Goal: Task Accomplishment & Management: Complete application form

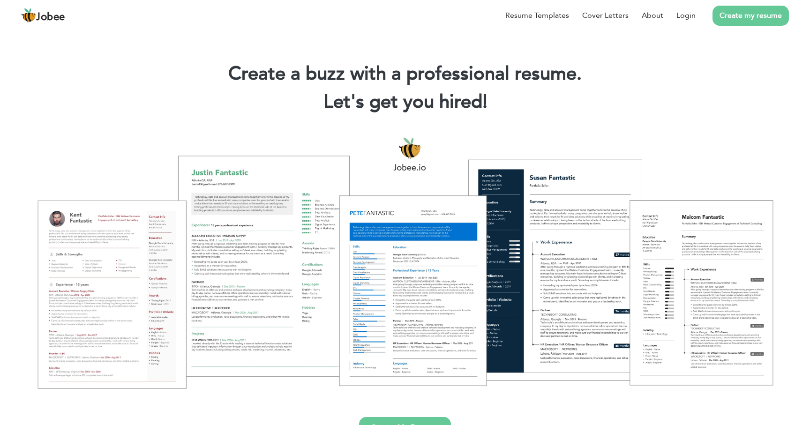
click at [748, 18] on link "Create my resume" at bounding box center [750, 16] width 76 height 20
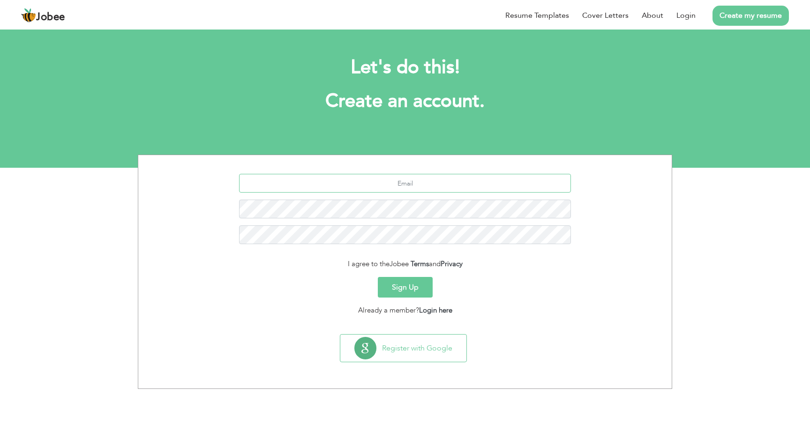
click at [425, 185] on input "text" at bounding box center [405, 183] width 332 height 19
paste input "[EMAIL_ADDRESS][DOMAIN_NAME]"
type input "[EMAIL_ADDRESS][DOMAIN_NAME]"
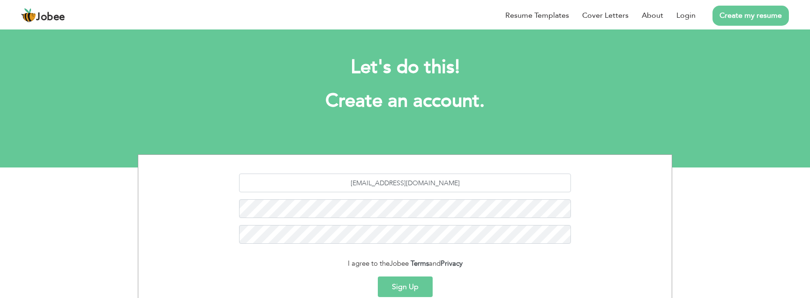
click at [642, 209] on div "[EMAIL_ADDRESS][DOMAIN_NAME]" at bounding box center [404, 212] width 519 height 77
click at [412, 291] on button "Sign Up" at bounding box center [405, 287] width 55 height 21
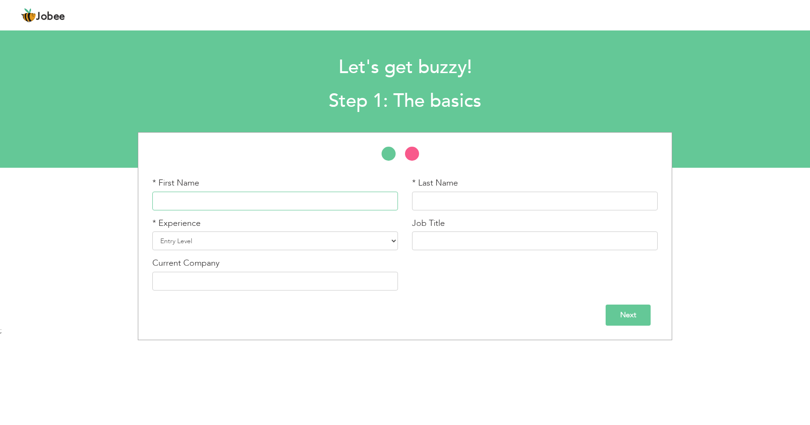
click at [224, 199] on input "text" at bounding box center [275, 201] width 246 height 19
type input "Zulfiqar"
type input "Ali"
click at [392, 241] on select "Entry Level Less than 1 Year 1 Year 2 Years 3 Years 4 Years 5 Years 6 Years 7 Y…" at bounding box center [275, 240] width 246 height 19
click at [208, 246] on select "Entry Level Less than 1 Year 1 Year 2 Years 3 Years 4 Years 5 Years 6 Years 7 Y…" at bounding box center [275, 240] width 246 height 19
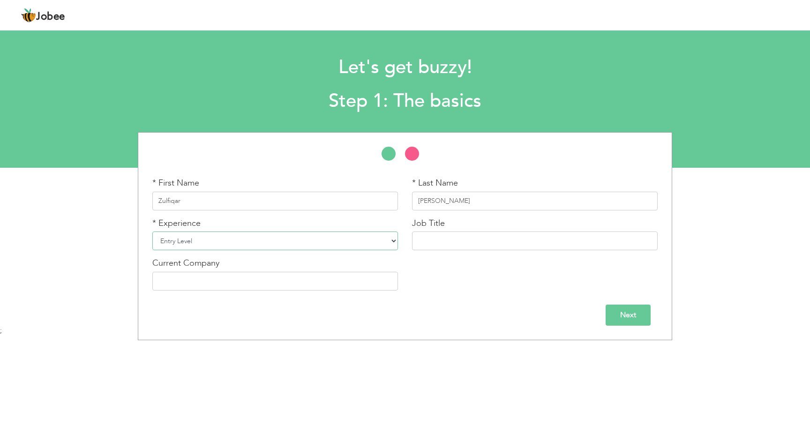
select select "32"
click at [152, 231] on select "Entry Level Less than 1 Year 1 Year 2 Years 3 Years 4 Years 5 Years 6 Years 7 Y…" at bounding box center [275, 240] width 246 height 19
click at [447, 249] on input "text" at bounding box center [535, 240] width 246 height 19
paste input "Muezzin"
type input "Muezzin"
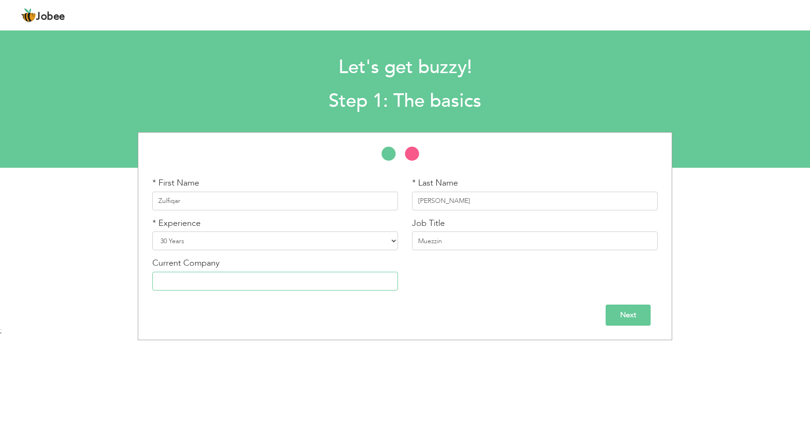
click at [204, 284] on input "text" at bounding box center [275, 281] width 246 height 19
click at [513, 276] on div "* First Name Zulfiqar * Last Name Ali * Experience Entry Level Less than 1 Year…" at bounding box center [404, 237] width 519 height 120
click at [638, 319] on input "Next" at bounding box center [627, 315] width 45 height 21
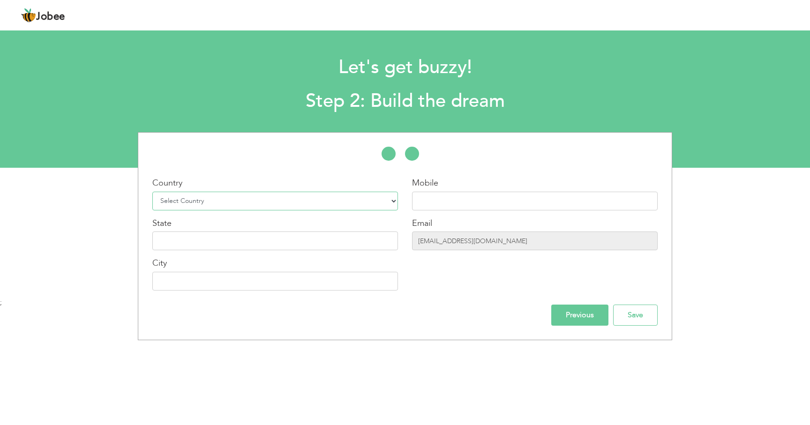
click at [383, 201] on select "Select Country Afghanistan Albania Algeria American Samoa Andorra Angola Anguil…" at bounding box center [275, 201] width 246 height 19
select select "230"
click at [152, 192] on select "Select Country Afghanistan Albania Algeria American Samoa Andorra Angola Anguil…" at bounding box center [275, 201] width 246 height 19
click at [288, 240] on input "text" at bounding box center [275, 240] width 246 height 19
paste input "[US_STATE]"
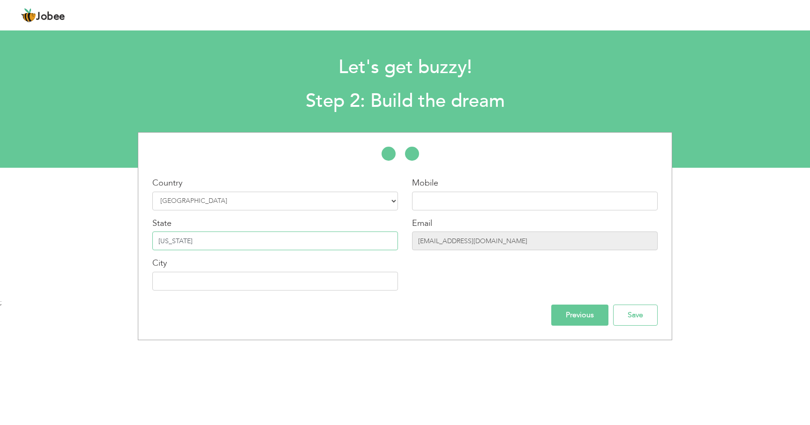
type input "[US_STATE]"
click at [279, 284] on input "text" at bounding box center [275, 281] width 246 height 19
click at [335, 311] on div "Previous Save" at bounding box center [404, 315] width 519 height 21
click at [458, 206] on input "text" at bounding box center [535, 201] width 246 height 19
type input "[PHONE_NUMBER]"
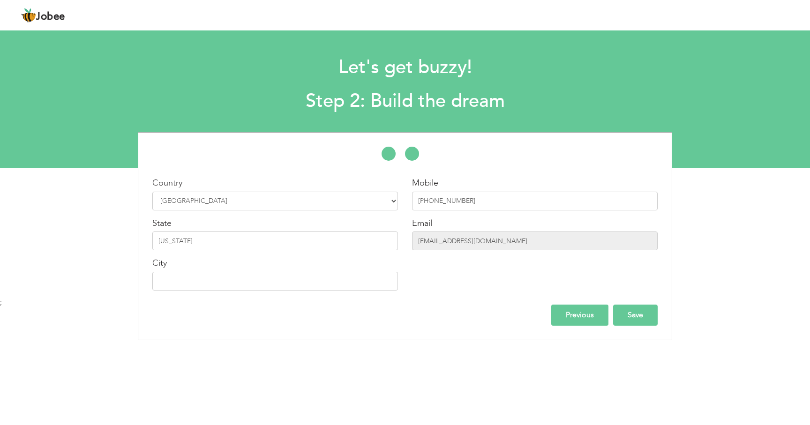
click at [642, 311] on input "Save" at bounding box center [635, 315] width 45 height 21
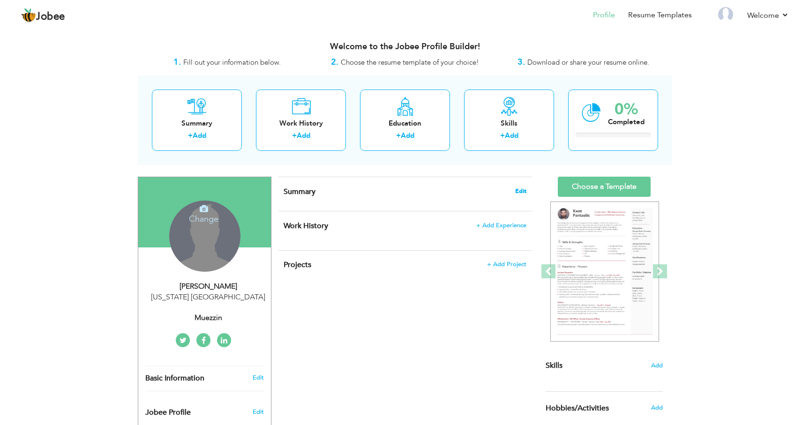
click at [520, 191] on span "Edit" at bounding box center [520, 191] width 11 height 7
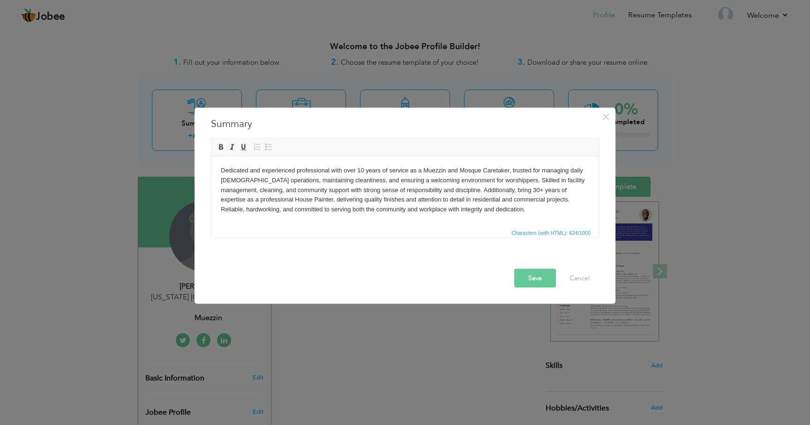
click at [540, 281] on button "Save" at bounding box center [535, 278] width 42 height 19
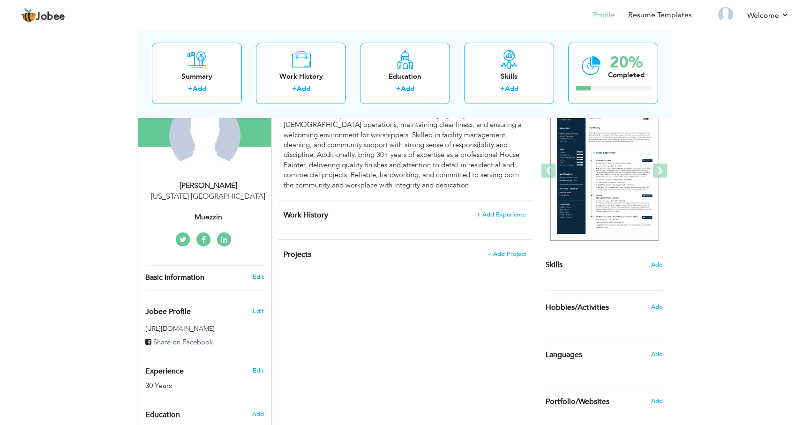
scroll to position [112, 0]
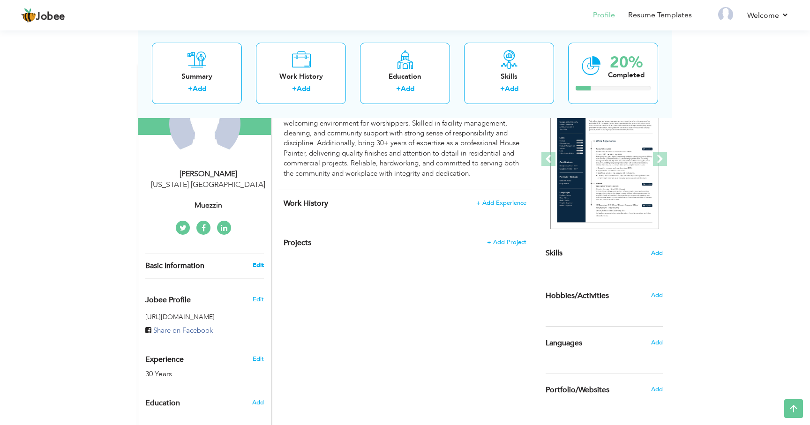
click at [258, 269] on link "Edit" at bounding box center [258, 265] width 11 height 8
type input "Zulfiqar"
type input "Ali"
type input "+1 414 690 2141"
select select "number:230"
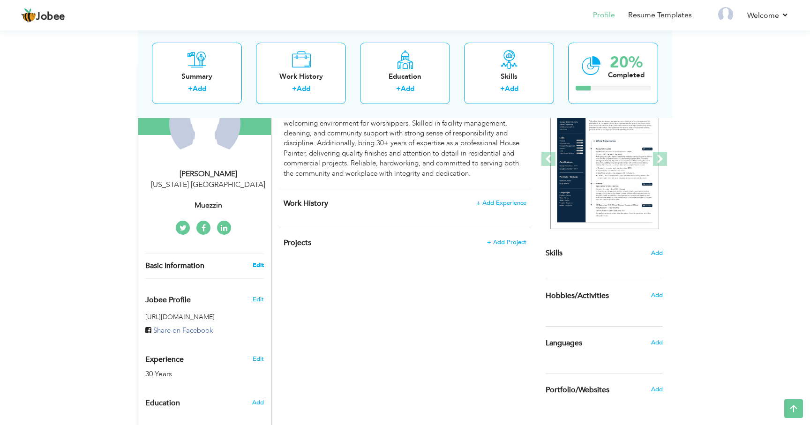
type input "[US_STATE]"
select select "number:32"
type input "Muezzin"
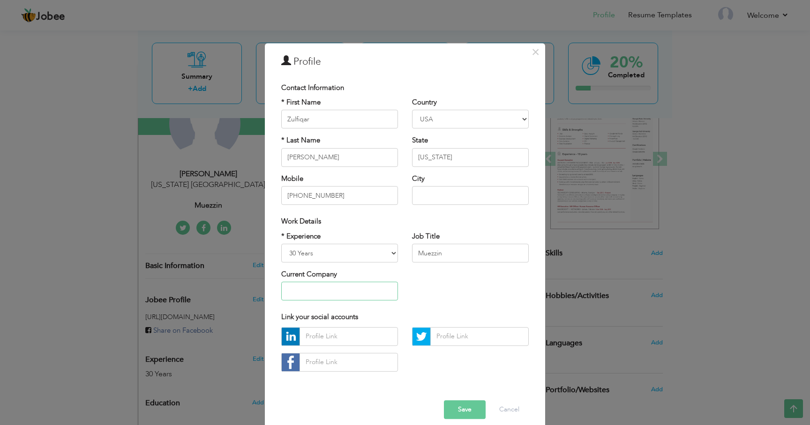
click at [338, 292] on input "text" at bounding box center [339, 291] width 117 height 19
click at [442, 197] on input "text" at bounding box center [470, 195] width 117 height 19
paste input "[GEOGRAPHIC_DATA]"
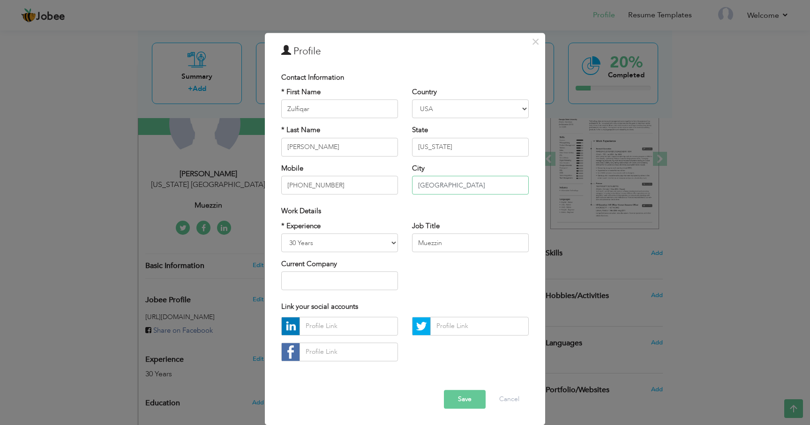
type input "[GEOGRAPHIC_DATA]"
click at [465, 400] on button "Save" at bounding box center [465, 399] width 42 height 19
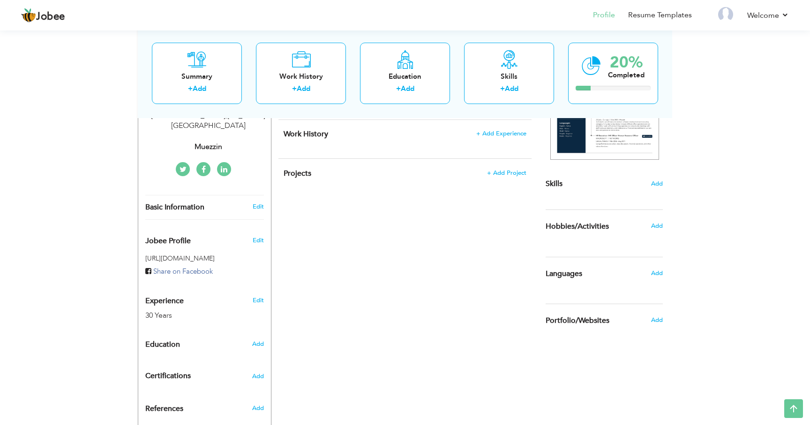
scroll to position [226, 0]
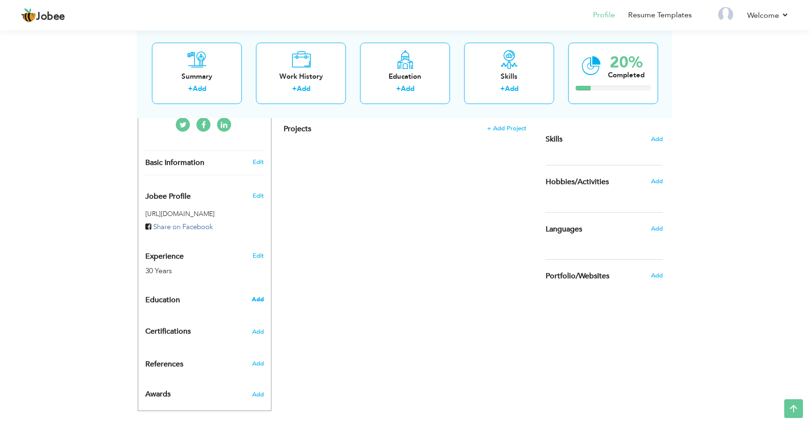
click at [261, 295] on span "Add" at bounding box center [258, 299] width 12 height 8
radio input "true"
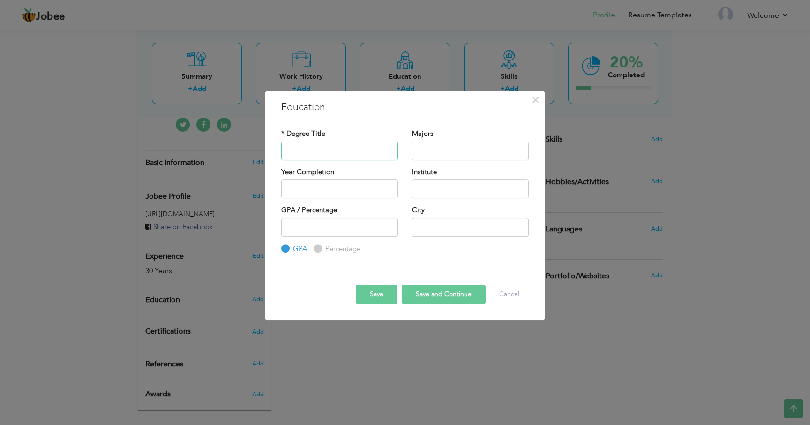
click at [354, 153] on input "text" at bounding box center [339, 151] width 117 height 19
type input "Matric"
click at [465, 150] on input "text" at bounding box center [470, 151] width 117 height 19
type input "A"
type input "History"
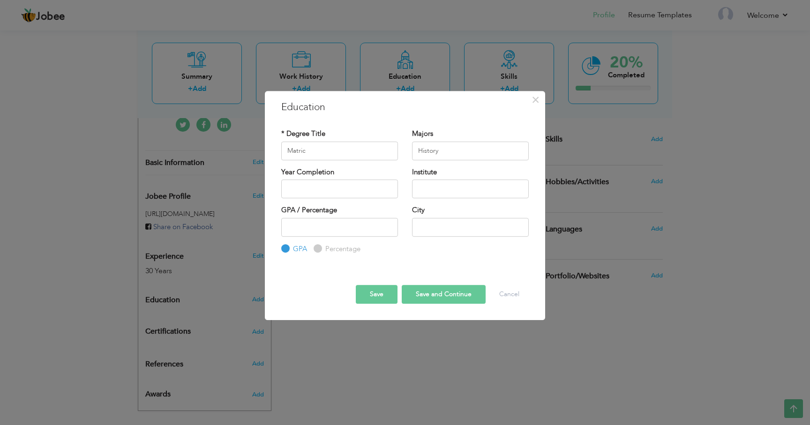
click at [376, 295] on button "Save" at bounding box center [377, 294] width 42 height 19
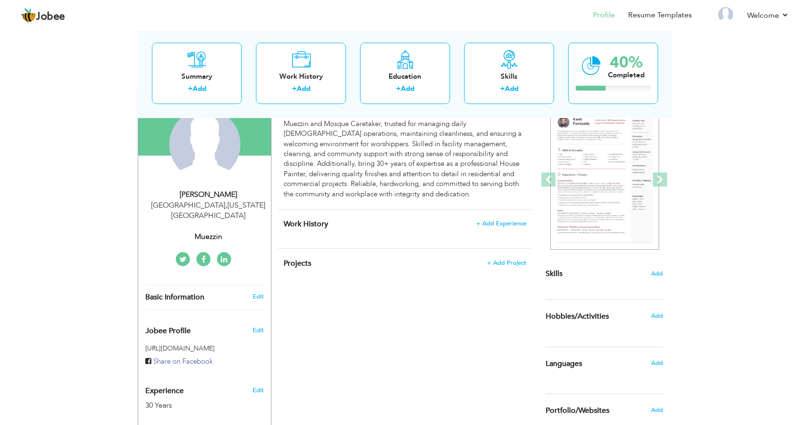
scroll to position [101, 0]
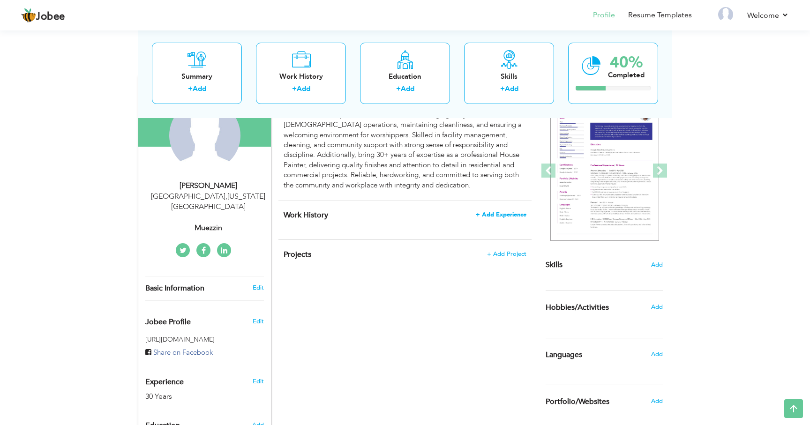
click at [505, 214] on span "+ Add Experience" at bounding box center [501, 214] width 51 height 7
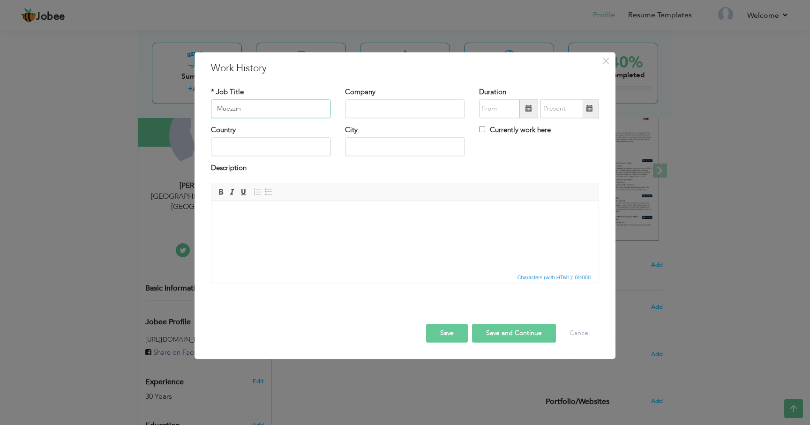
type input "Muezzin"
click at [316, 142] on input "text" at bounding box center [271, 147] width 120 height 19
type input "[GEOGRAPHIC_DATA]"
click at [503, 113] on input "09/2025" at bounding box center [499, 108] width 40 height 19
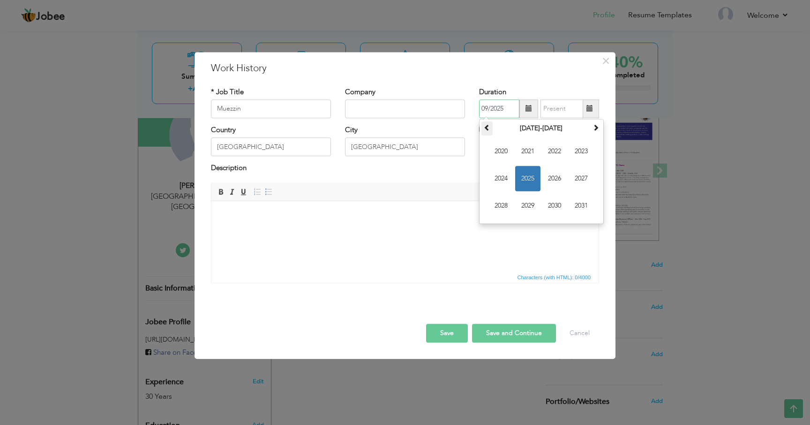
click at [489, 129] on span at bounding box center [487, 127] width 7 height 7
click at [529, 179] on span "2015" at bounding box center [527, 178] width 25 height 25
click at [501, 152] on span "Jan" at bounding box center [500, 151] width 25 height 25
type input "01/2015"
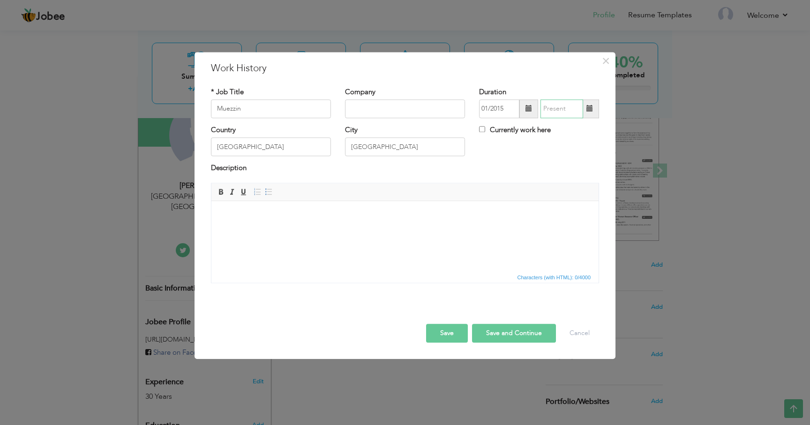
type input "09/2025"
click at [560, 113] on input "09/2025" at bounding box center [561, 108] width 43 height 19
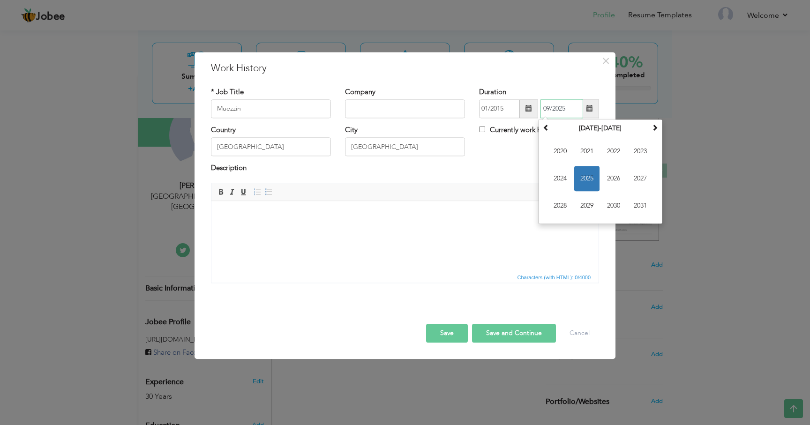
click at [589, 177] on span "2025" at bounding box center [586, 178] width 25 height 25
click at [560, 205] on span "Sep" at bounding box center [559, 205] width 25 height 25
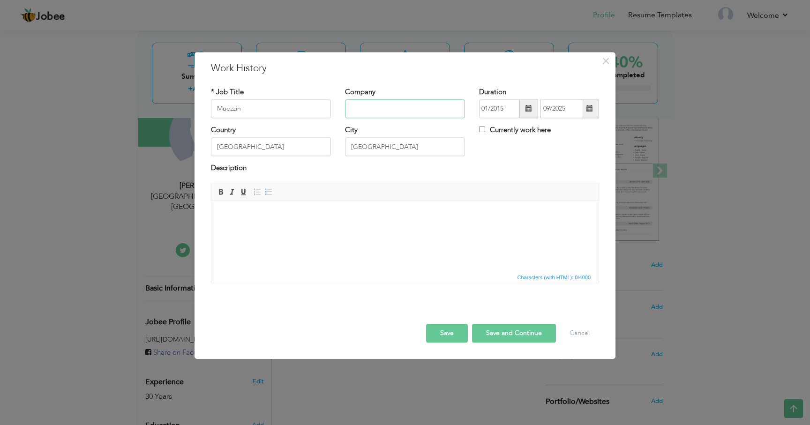
click at [407, 108] on input "text" at bounding box center [405, 108] width 120 height 19
paste input "Siddique Akbar"
type input "[PERSON_NAME][DEMOGRAPHIC_DATA]"
click at [408, 149] on input "[GEOGRAPHIC_DATA]" at bounding box center [405, 147] width 120 height 19
type input "[GEOGRAPHIC_DATA], [GEOGRAPHIC_DATA]"
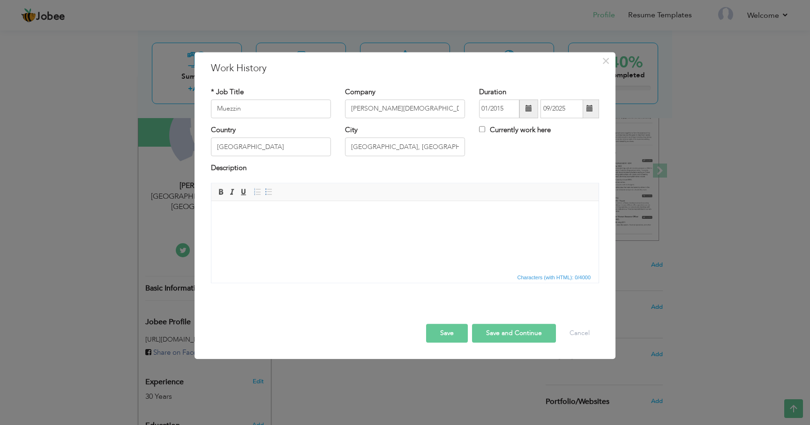
click at [448, 336] on button "Save" at bounding box center [447, 333] width 42 height 19
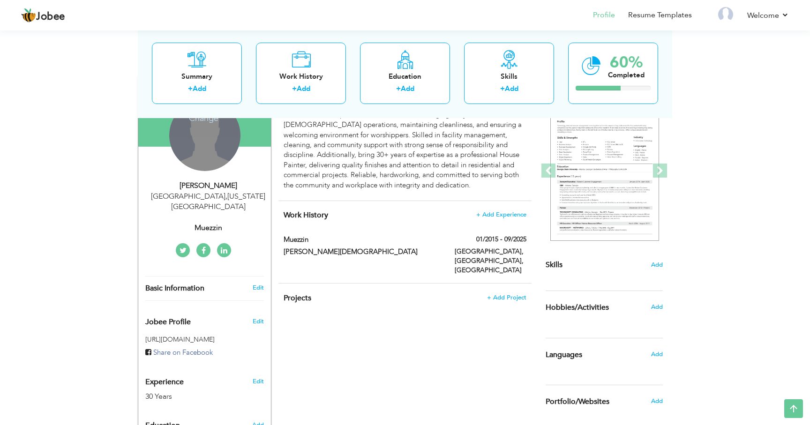
click at [205, 145] on div "Change Remove" at bounding box center [204, 135] width 71 height 71
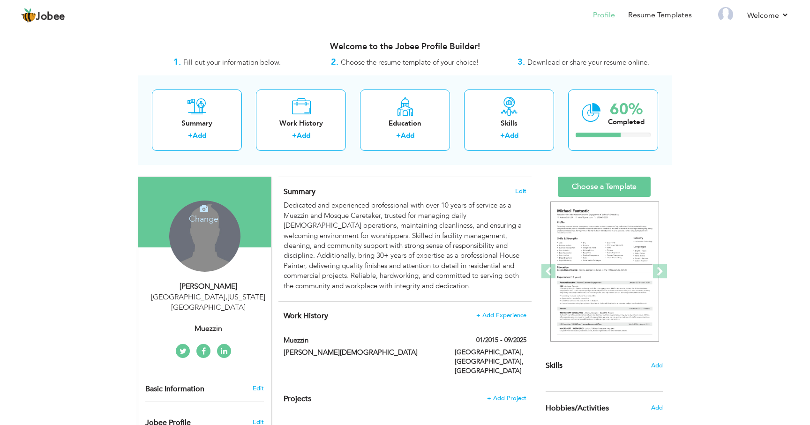
click at [203, 211] on icon at bounding box center [204, 208] width 8 height 8
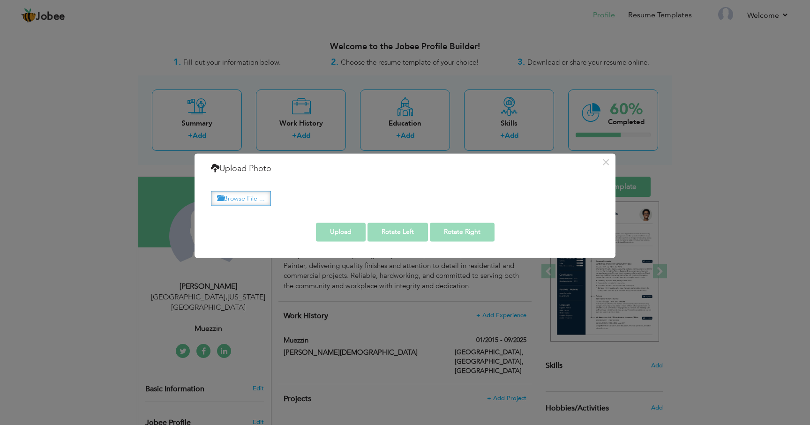
click at [240, 200] on label "Browse File ..." at bounding box center [241, 198] width 60 height 15
click at [0, 0] on input "Browse File ..." at bounding box center [0, 0] width 0 height 0
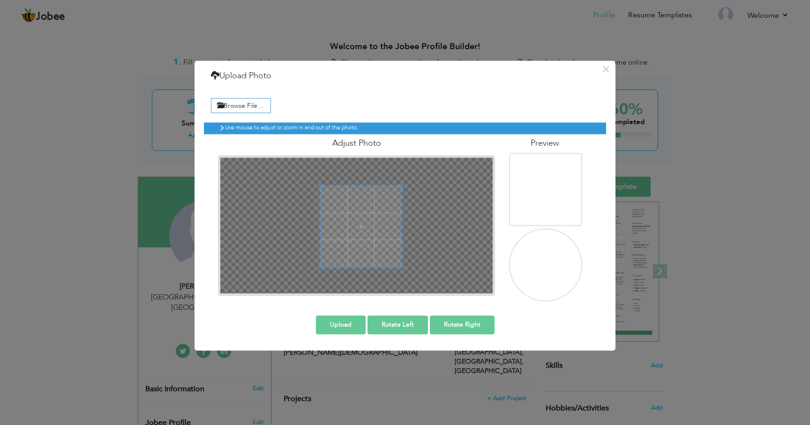
click at [371, 235] on span at bounding box center [361, 227] width 82 height 82
click at [334, 324] on button "Upload" at bounding box center [341, 324] width 50 height 19
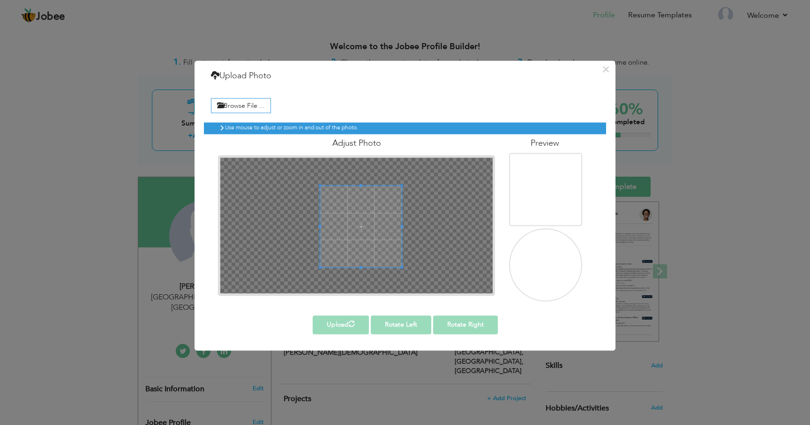
click at [78, 151] on div "× Upload Photo Browse File ..." at bounding box center [405, 212] width 810 height 425
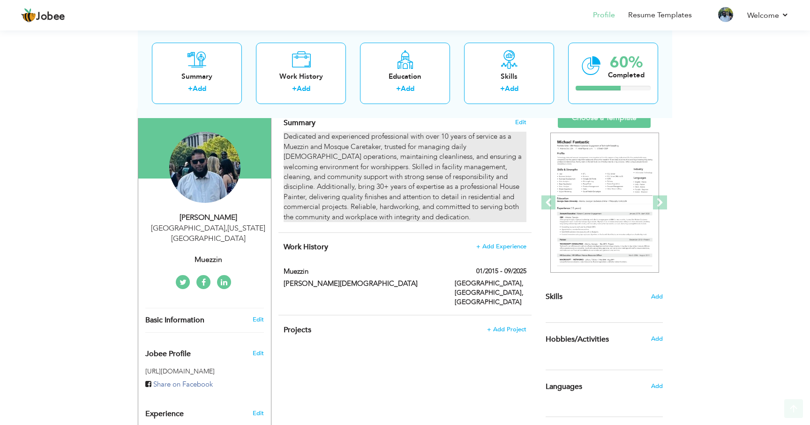
scroll to position [82, 0]
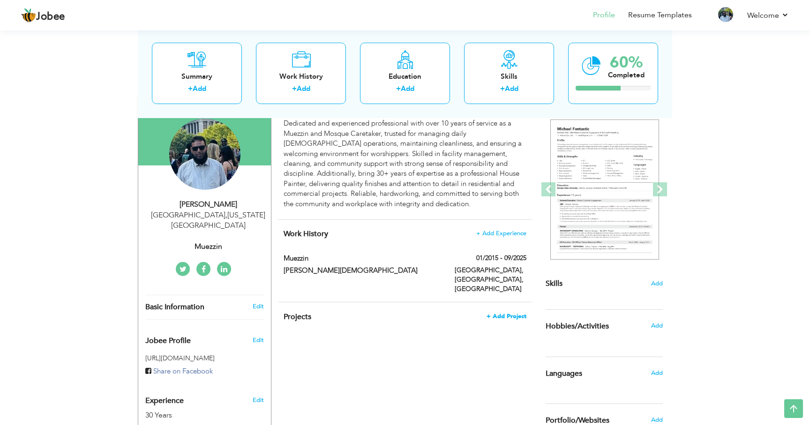
click at [507, 313] on span "+ Add Project" at bounding box center [506, 316] width 40 height 7
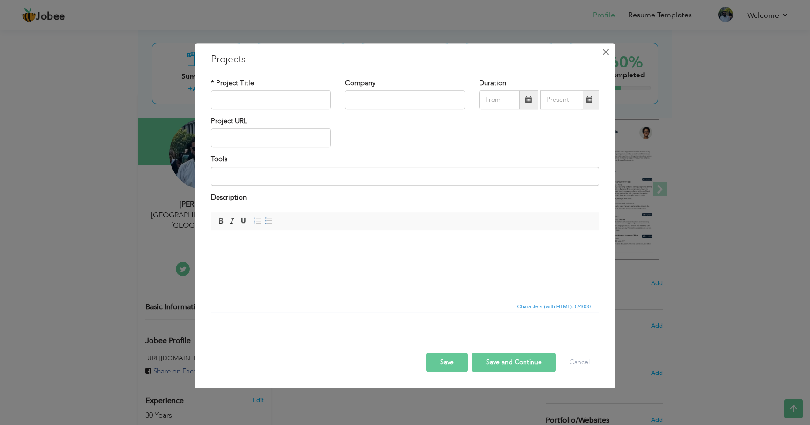
click at [606, 52] on span "×" at bounding box center [606, 52] width 8 height 17
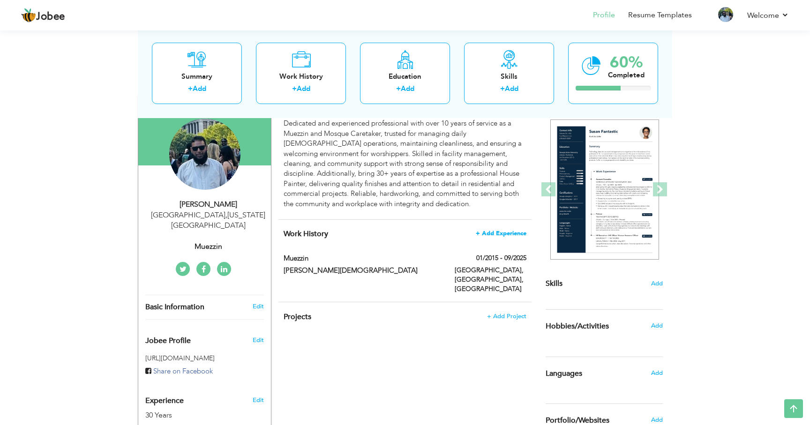
click at [507, 232] on span "+ Add Experience" at bounding box center [501, 233] width 51 height 7
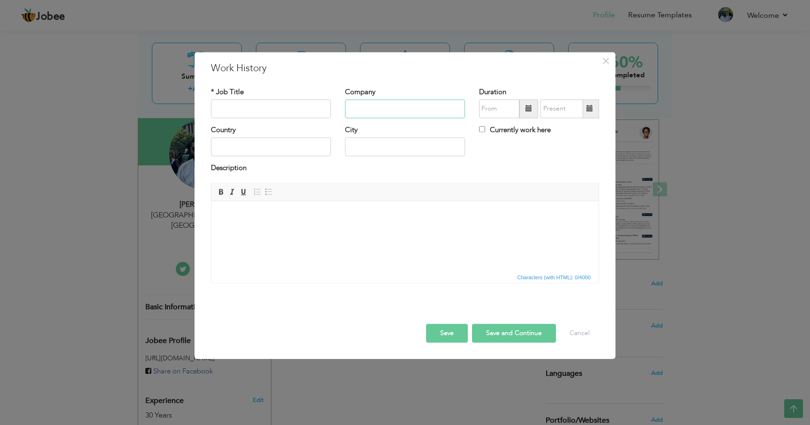
click at [397, 109] on input "text" at bounding box center [405, 108] width 120 height 19
paste input "Bright Engineering Company"
type input "Bright Engineering Company"
click at [289, 115] on input "text" at bounding box center [271, 108] width 120 height 19
type input "H"
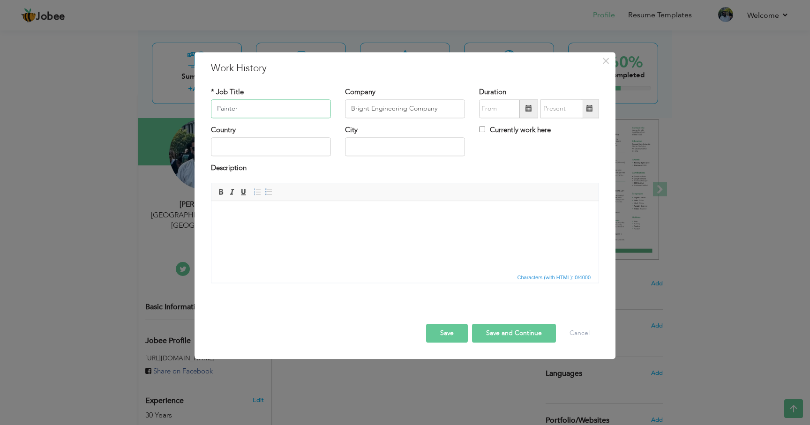
type input "Painter"
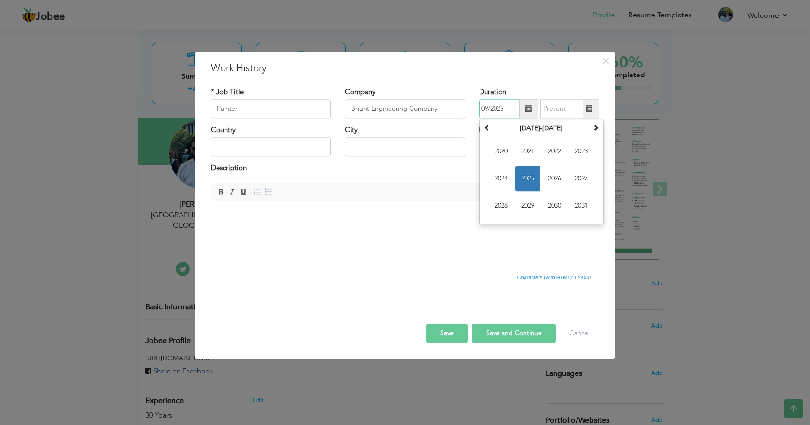
click at [500, 111] on input "09/2025" at bounding box center [499, 108] width 40 height 19
click at [537, 134] on th "2020-2031" at bounding box center [540, 128] width 97 height 14
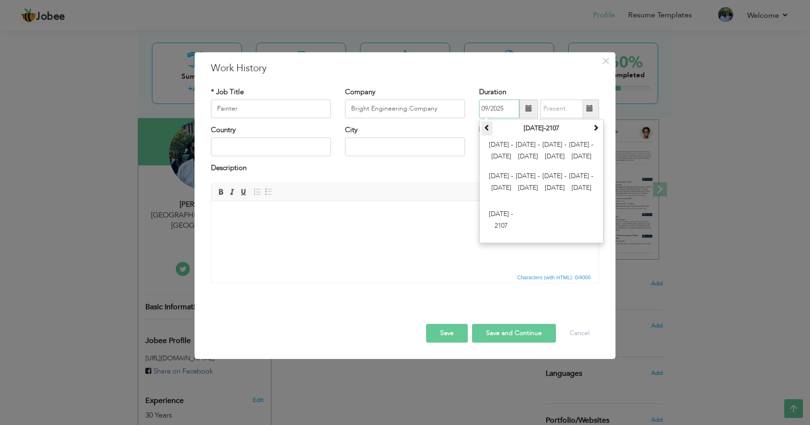
click at [488, 127] on span at bounding box center [487, 127] width 7 height 7
click at [582, 191] on span "1984 - 1995" at bounding box center [580, 182] width 25 height 25
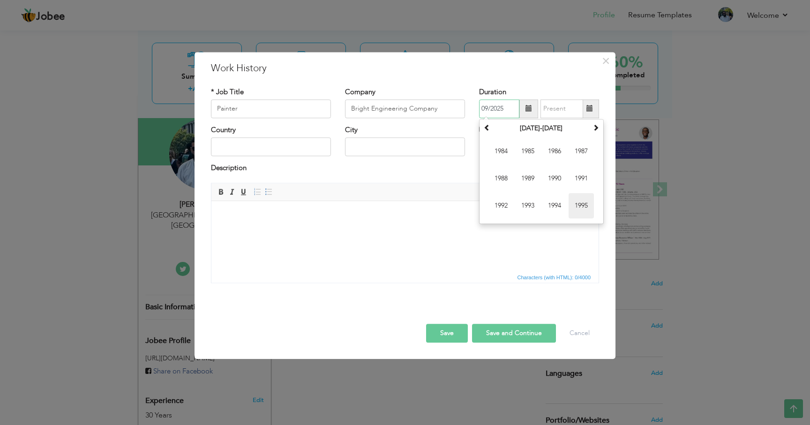
click at [583, 204] on span "1995" at bounding box center [580, 205] width 25 height 25
click at [530, 182] on span "Jun" at bounding box center [527, 178] width 25 height 25
type input "06/1995"
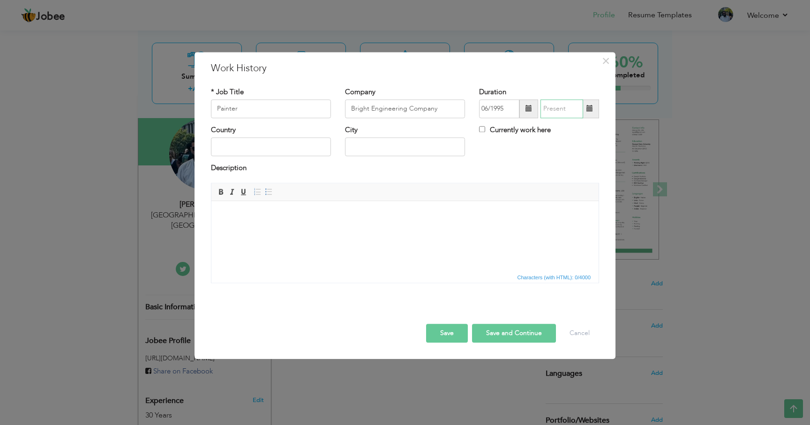
type input "09/2025"
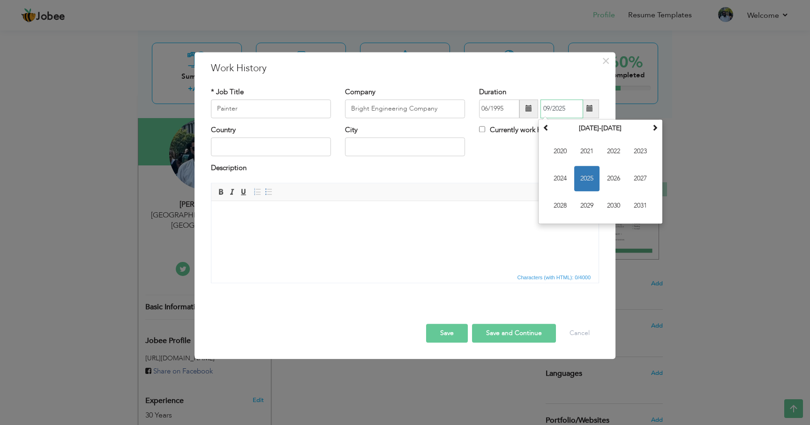
click at [558, 114] on input "09/2025" at bounding box center [561, 108] width 43 height 19
click at [500, 110] on input "06/1995" at bounding box center [499, 108] width 40 height 19
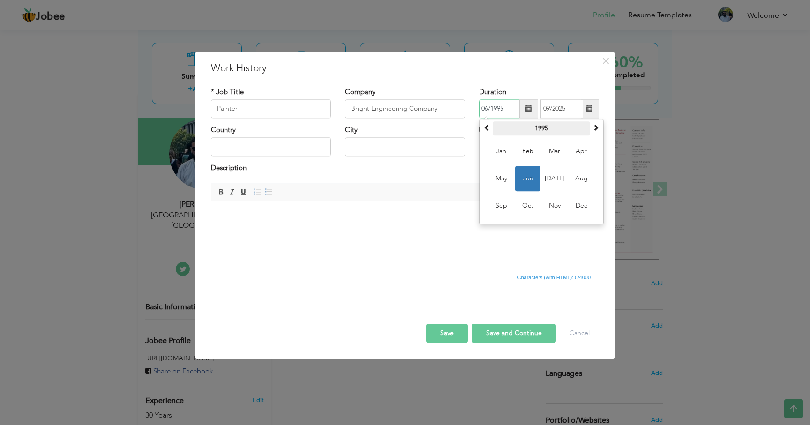
click at [545, 127] on th "1995" at bounding box center [540, 128] width 97 height 14
click at [504, 150] on span "1990" at bounding box center [500, 151] width 25 height 25
click at [530, 157] on span "Feb" at bounding box center [527, 151] width 25 height 25
type input "02/1990"
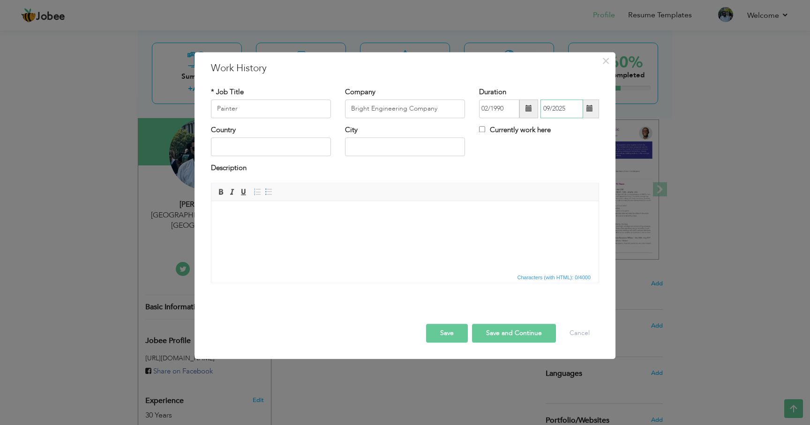
click at [560, 110] on input "09/2025" at bounding box center [561, 108] width 43 height 19
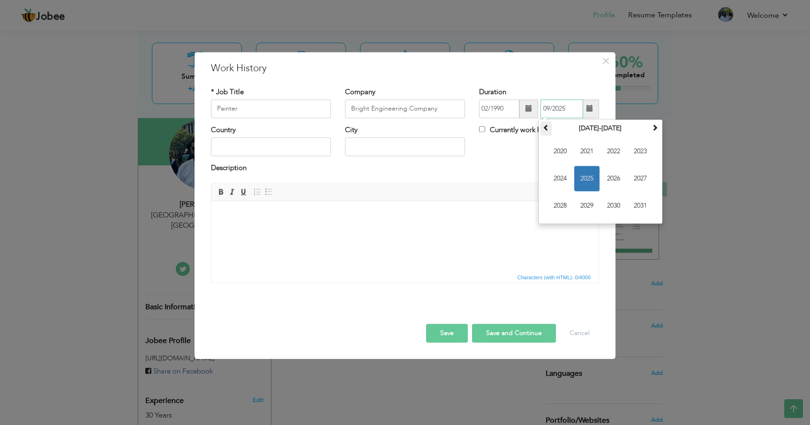
click at [546, 129] on span at bounding box center [546, 127] width 7 height 7
click at [588, 176] on span "2015" at bounding box center [586, 178] width 25 height 25
click at [561, 152] on span "Jan" at bounding box center [559, 151] width 25 height 25
type input "01/2015"
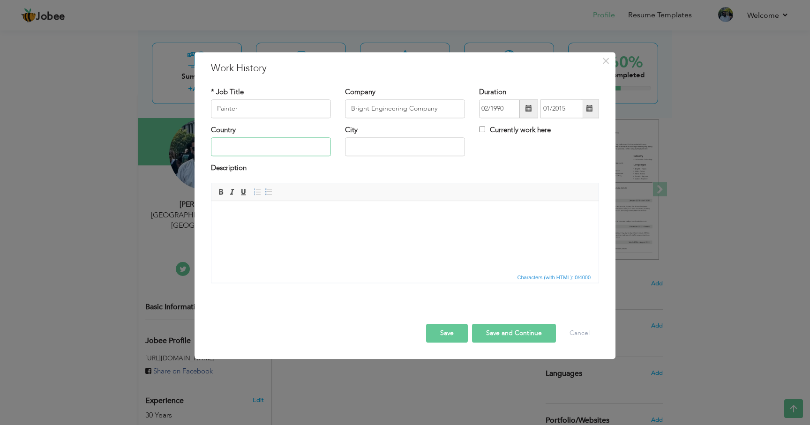
click at [279, 149] on input "text" at bounding box center [271, 147] width 120 height 19
type input "[GEOGRAPHIC_DATA]"
click at [408, 150] on input "[GEOGRAPHIC_DATA]" at bounding box center [405, 147] width 120 height 19
click at [365, 168] on div "Description" at bounding box center [405, 170] width 388 height 12
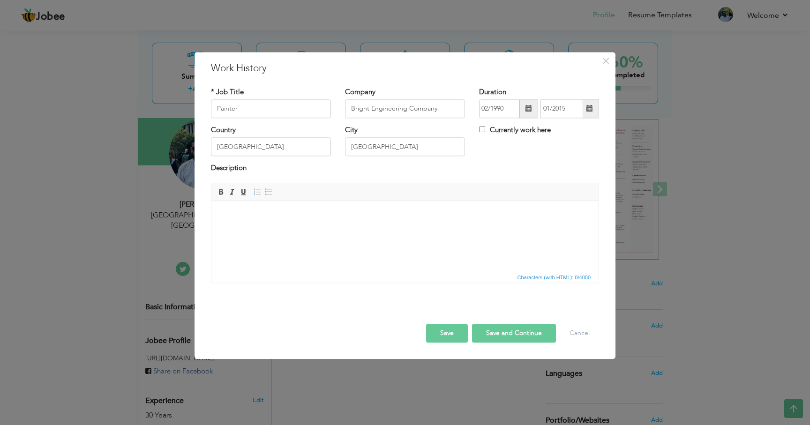
click at [449, 335] on button "Save" at bounding box center [447, 333] width 42 height 19
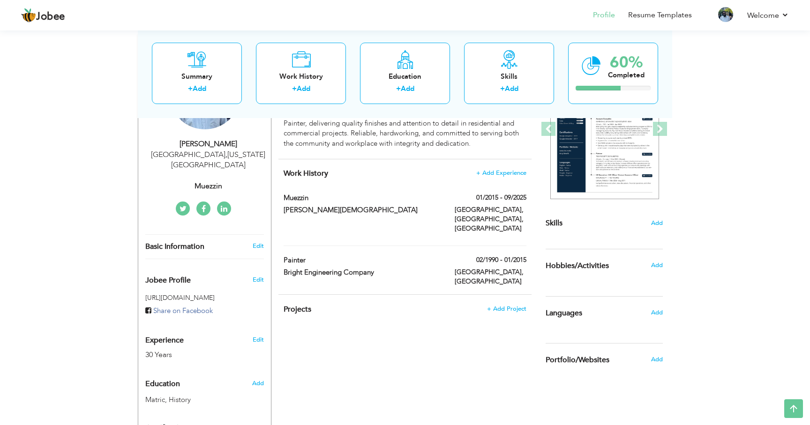
scroll to position [144, 0]
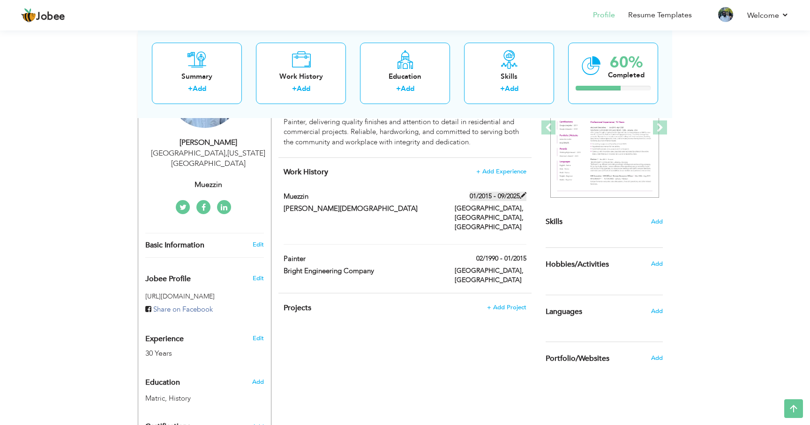
click at [524, 195] on span at bounding box center [523, 195] width 7 height 7
type input "Muezzin"
type input "[PERSON_NAME][DEMOGRAPHIC_DATA]"
type input "01/2015"
type input "09/2025"
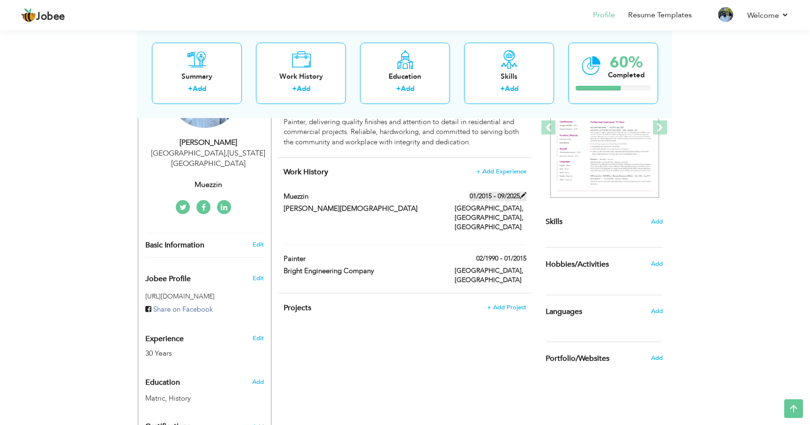
type input "[GEOGRAPHIC_DATA], [GEOGRAPHIC_DATA]"
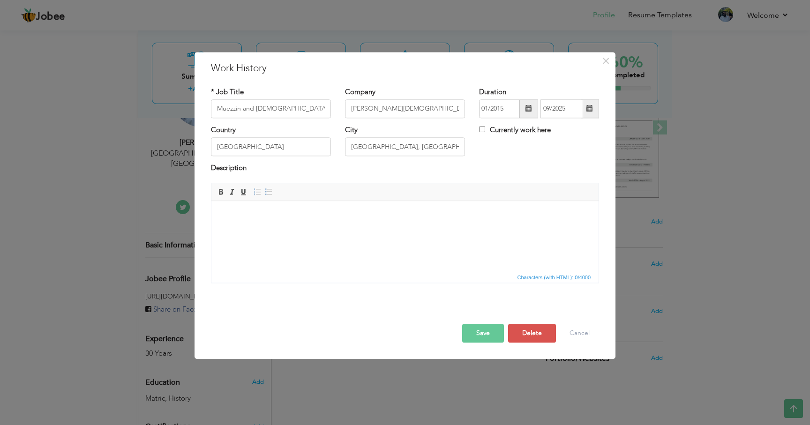
click at [484, 333] on button "Save" at bounding box center [483, 333] width 42 height 19
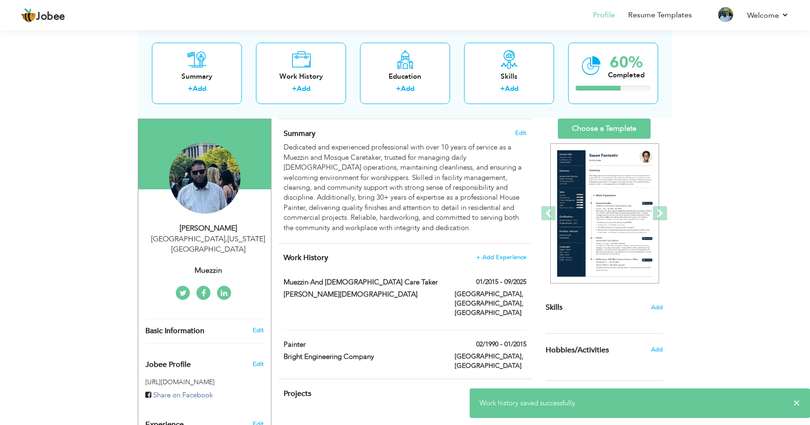
scroll to position [71, 0]
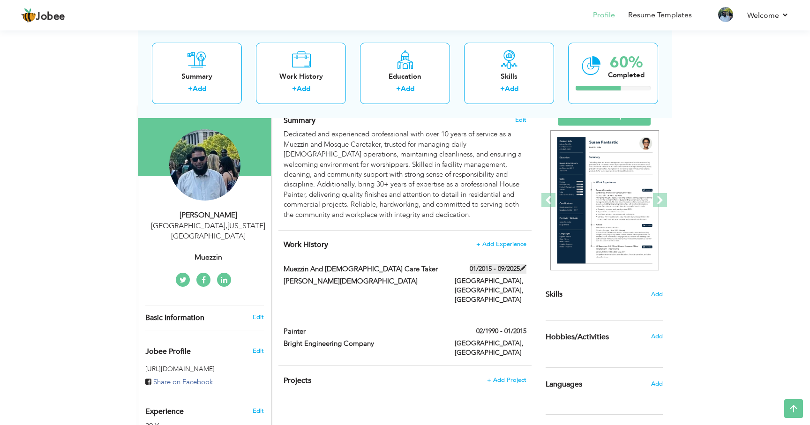
click at [521, 265] on span at bounding box center [523, 268] width 7 height 7
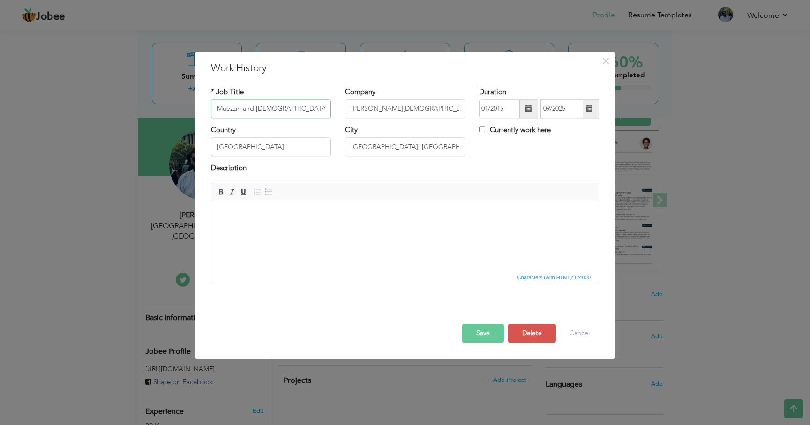
click at [301, 110] on input "Muezzin and Mosque Care Taker" at bounding box center [271, 108] width 120 height 19
click at [315, 112] on input "Muezzin and Mosque Caretaker" at bounding box center [271, 108] width 120 height 19
click at [326, 111] on input "Muezzin and Mosque Caretaker (cleaning, )" at bounding box center [271, 108] width 120 height 19
click at [320, 108] on input "Muezzin and Mosque Caretaker (cleaning, )" at bounding box center [271, 108] width 120 height 19
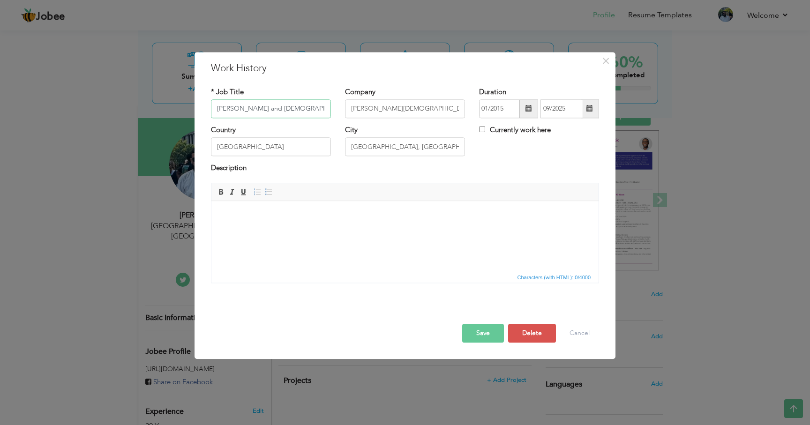
paste input "cleaning and sanitizing"
click at [259, 111] on input "Muezzin and Mosque Caretaker (,cleaning and sanitizing )" at bounding box center [271, 108] width 120 height 19
click at [323, 108] on input "Muezzin and Mosque Caretaker (cleaning and sanitizing )" at bounding box center [271, 108] width 120 height 19
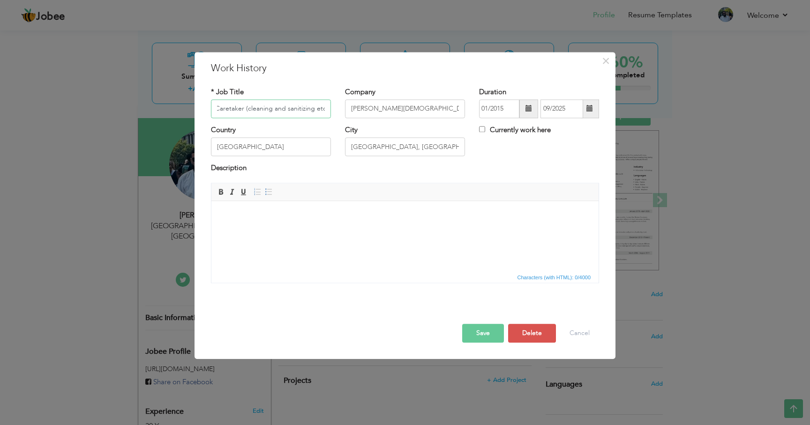
type input "Muezzin and Mosque Caretaker (cleaning and sanitizing etc. )"
click at [489, 335] on button "Save" at bounding box center [483, 333] width 42 height 19
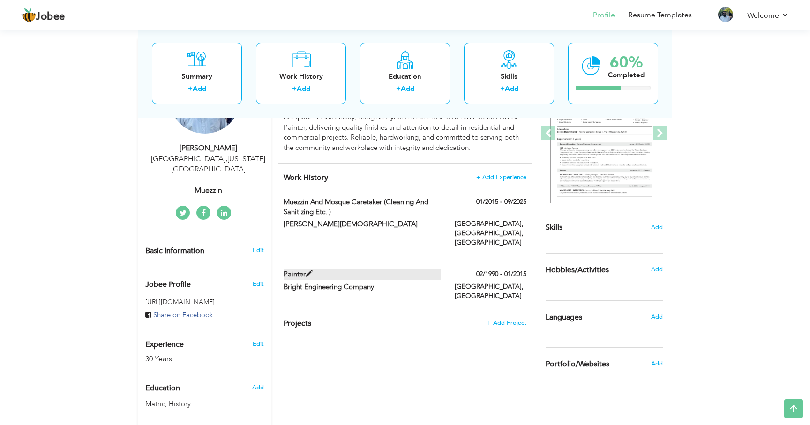
scroll to position [140, 0]
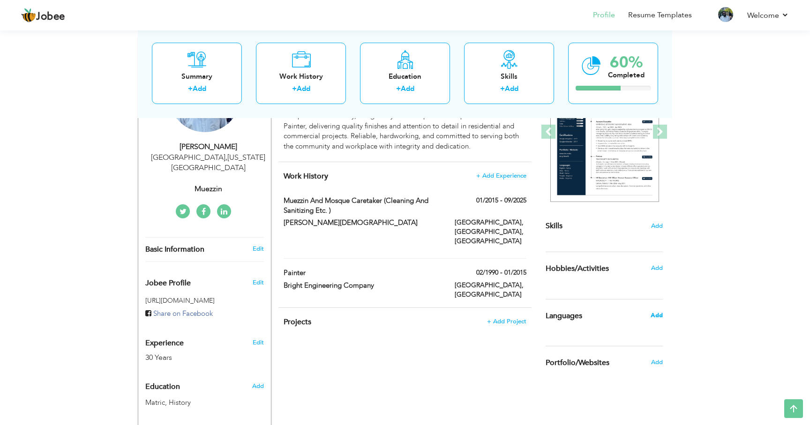
click at [661, 314] on span "Add" at bounding box center [656, 315] width 12 height 8
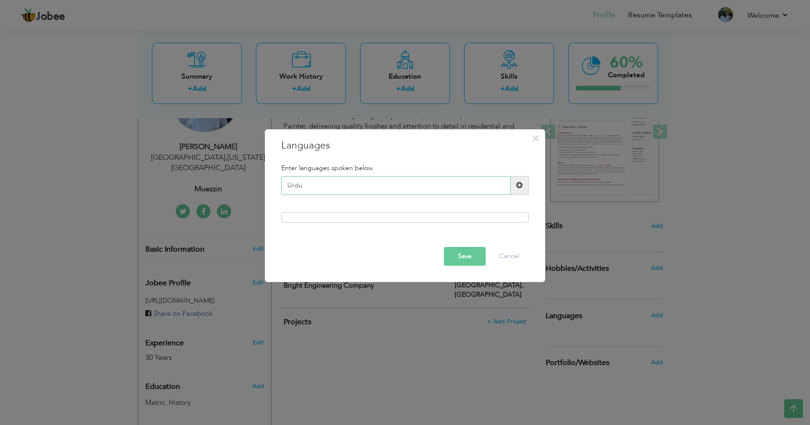
type input "Urdu"
click at [520, 185] on span at bounding box center [519, 185] width 7 height 7
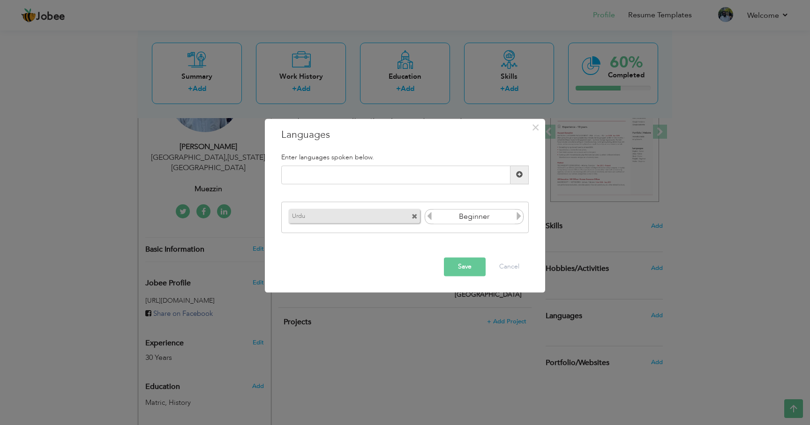
click at [518, 217] on icon at bounding box center [519, 216] width 8 height 8
click at [394, 176] on input "text" at bounding box center [395, 174] width 229 height 19
type input "Hindi"
click at [518, 174] on span at bounding box center [519, 175] width 7 height 7
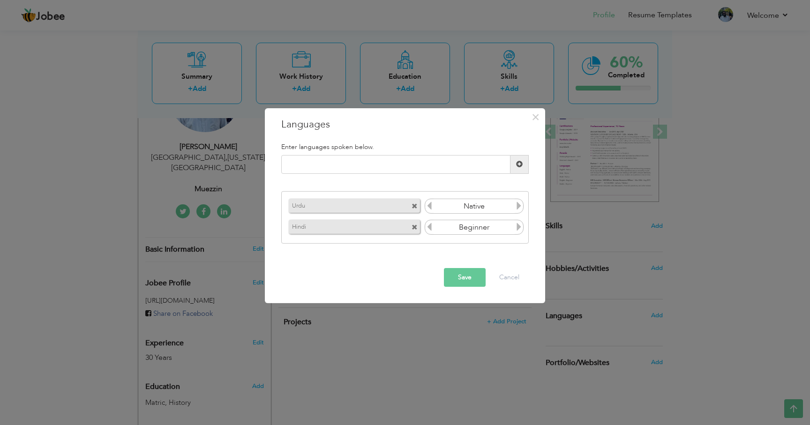
click at [518, 227] on icon at bounding box center [519, 227] width 8 height 8
click at [464, 166] on input "text" at bounding box center [395, 164] width 229 height 19
type input "English"
click at [520, 164] on span at bounding box center [519, 164] width 7 height 7
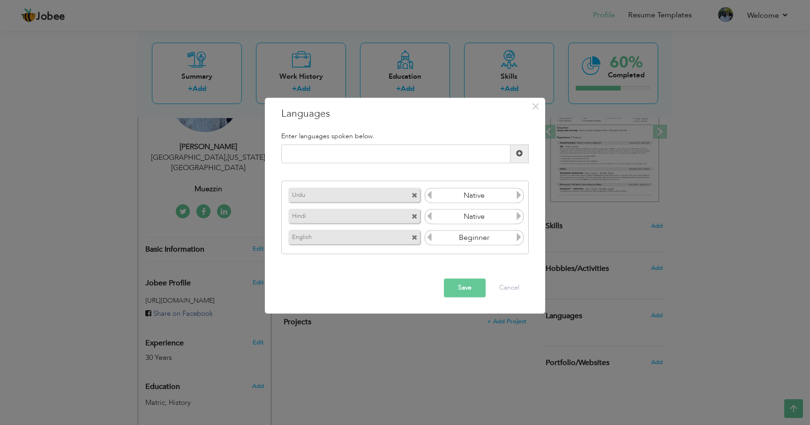
click at [518, 240] on icon at bounding box center [519, 237] width 8 height 8
click at [517, 239] on icon at bounding box center [519, 237] width 8 height 8
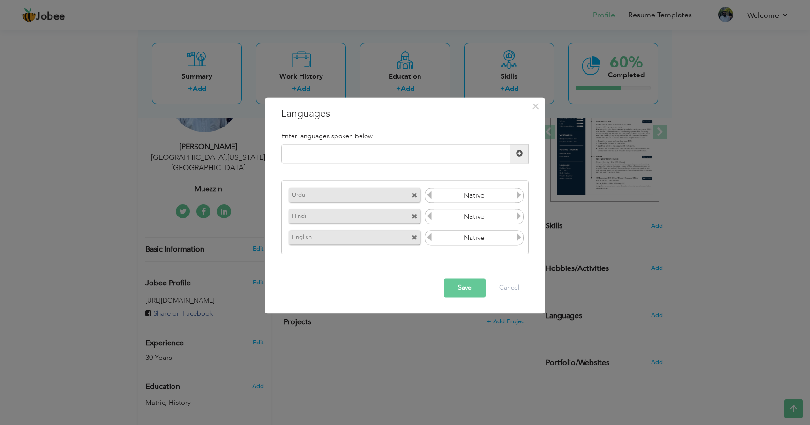
click at [430, 238] on icon at bounding box center [429, 237] width 8 height 8
click at [477, 287] on button "Save" at bounding box center [465, 287] width 42 height 19
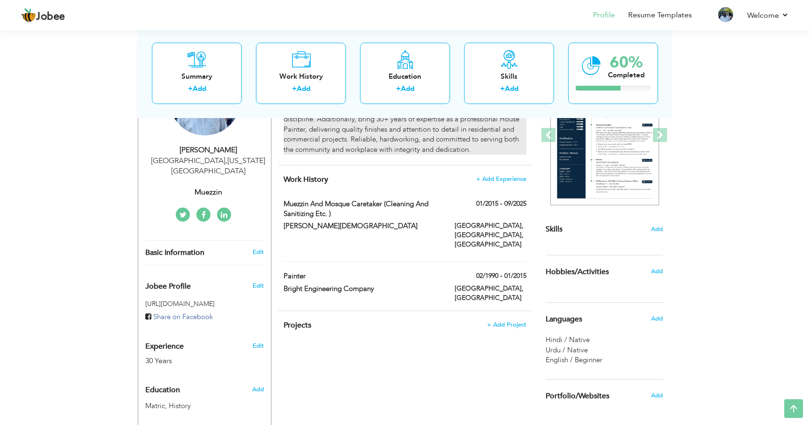
scroll to position [239, 0]
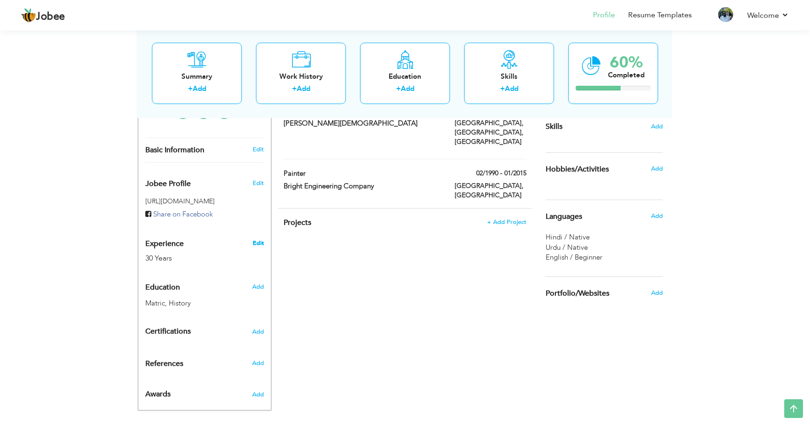
click at [256, 239] on link "Edit" at bounding box center [258, 243] width 11 height 8
type input "Zulfiqar"
type input "[PERSON_NAME]"
type input "[PHONE_NUMBER]"
select select "number:230"
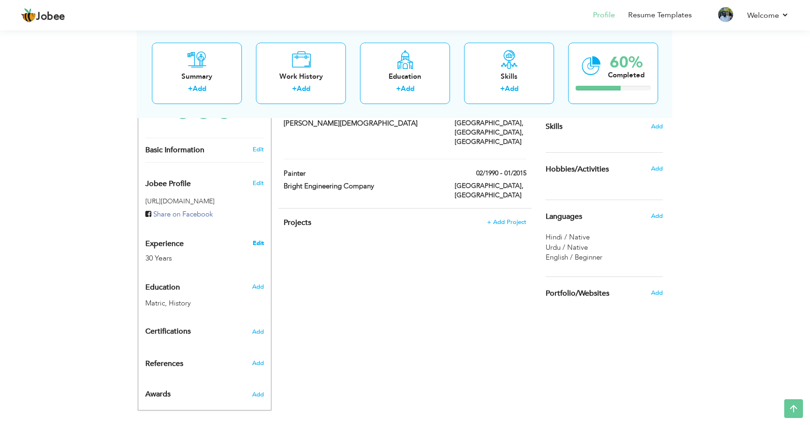
type input "[US_STATE]"
type input "[GEOGRAPHIC_DATA]"
select select "number:32"
type input "Muezzin"
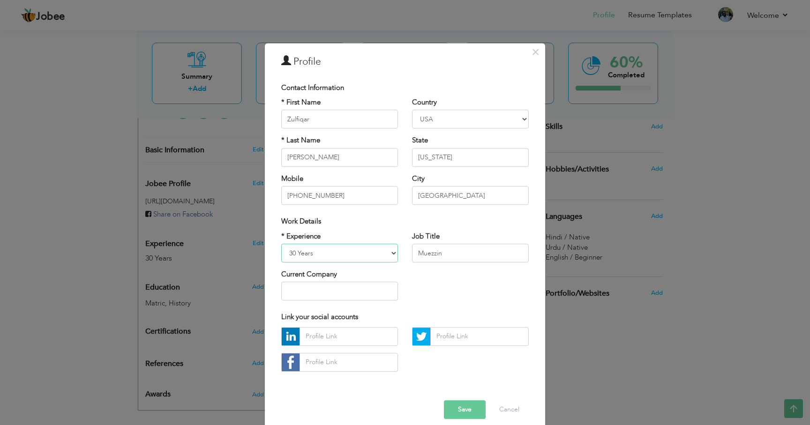
click at [294, 253] on select "Entry Level Less than 1 Year 1 Year 2 Years 3 Years 4 Years 5 Years 6 Years 7 Y…" at bounding box center [339, 253] width 117 height 19
select select "number:22"
click at [281, 244] on select "Entry Level Less than 1 Year 1 Year 2 Years 3 Years 4 Years 5 Years 6 Years 7 Y…" at bounding box center [339, 253] width 117 height 19
click at [464, 410] on button "Save" at bounding box center [465, 409] width 42 height 19
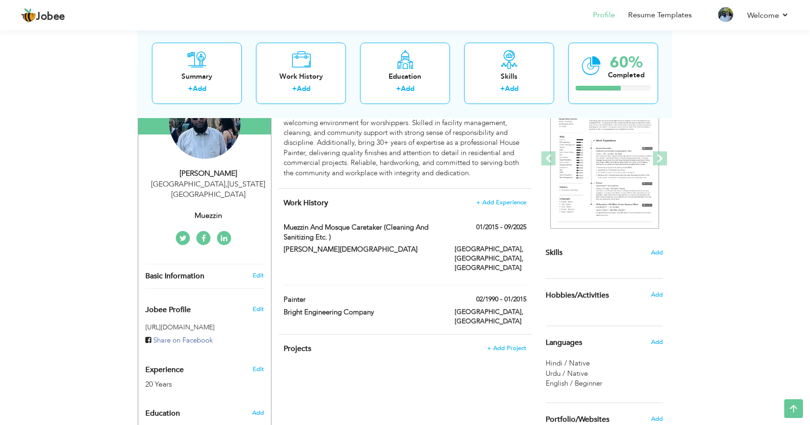
scroll to position [0, 0]
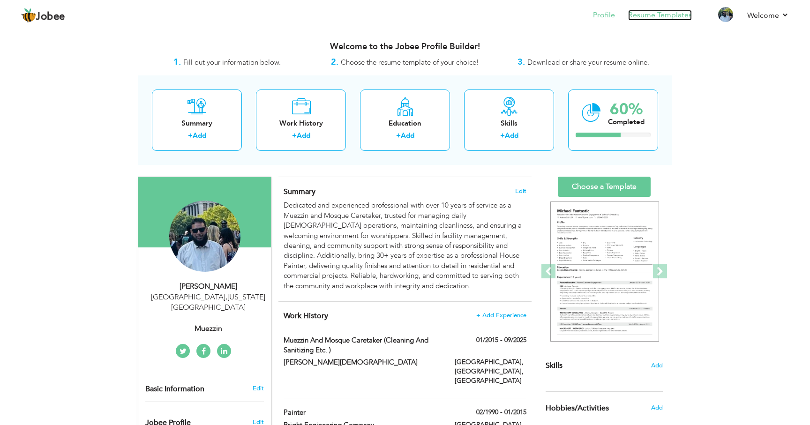
click at [653, 18] on link "Resume Templates" at bounding box center [660, 15] width 64 height 11
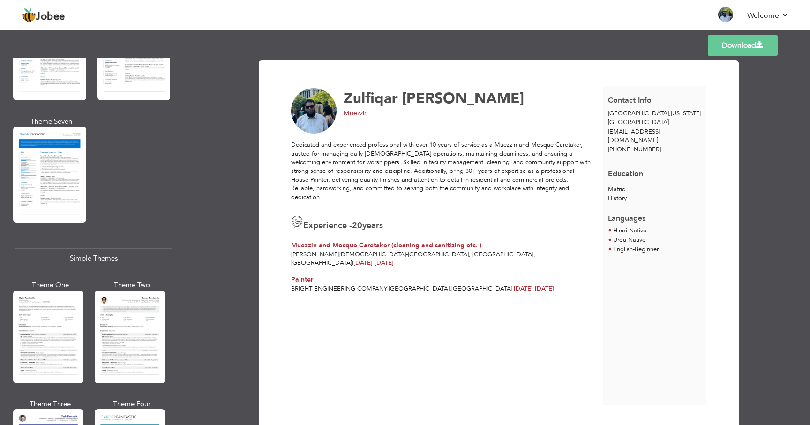
scroll to position [1544, 0]
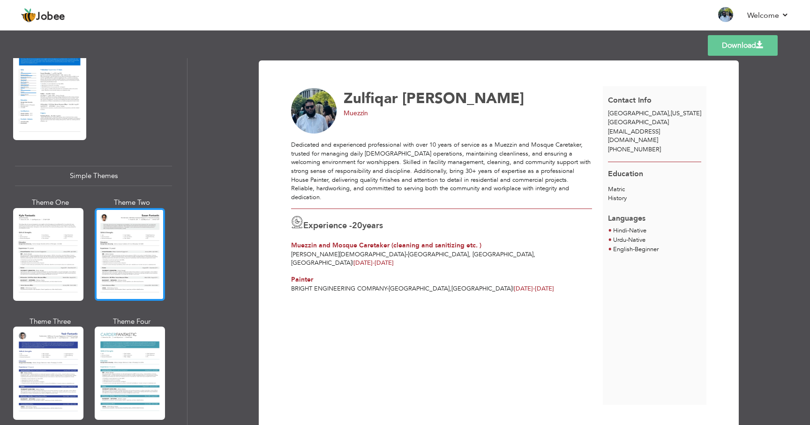
click at [130, 224] on div at bounding box center [130, 254] width 70 height 93
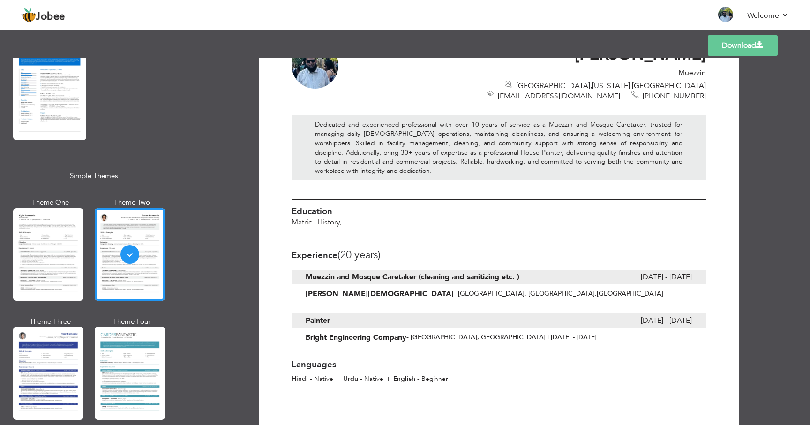
scroll to position [54, 0]
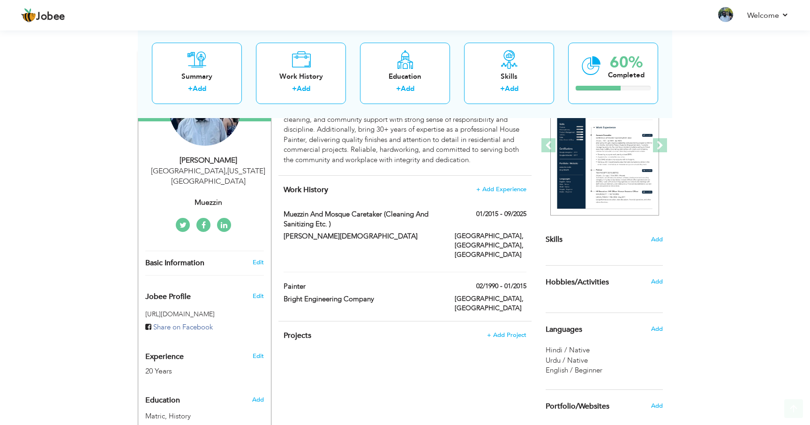
scroll to position [138, 0]
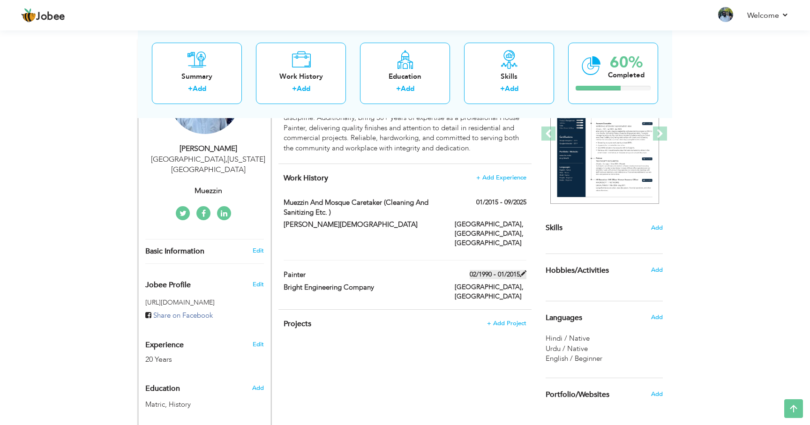
click at [522, 270] on span at bounding box center [523, 273] width 7 height 7
type input "Painter"
type input "Bright Engineering Company"
type input "02/1990"
type input "01/2015"
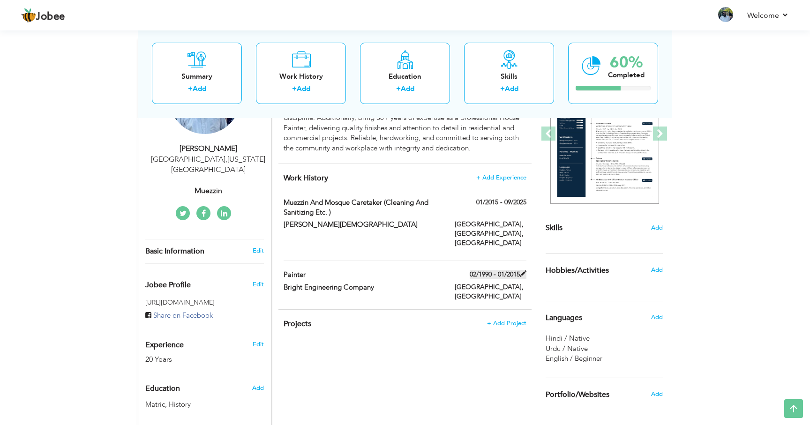
type input "[GEOGRAPHIC_DATA]"
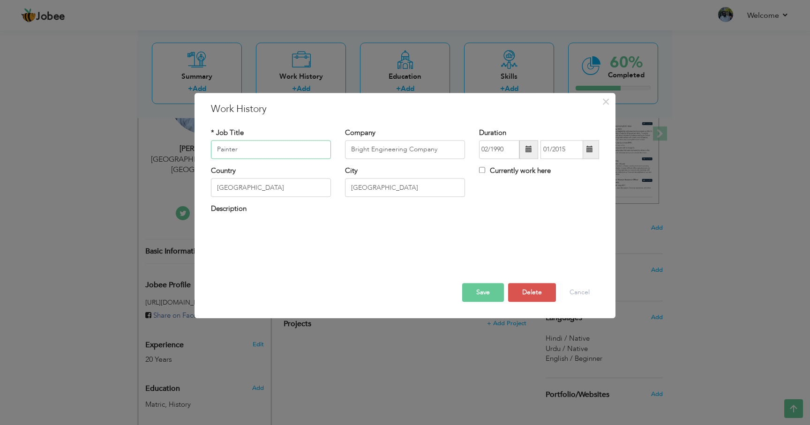
click at [217, 151] on input "Painter" at bounding box center [271, 149] width 120 height 19
type input "House Painter"
click at [483, 297] on button "Save" at bounding box center [483, 292] width 42 height 19
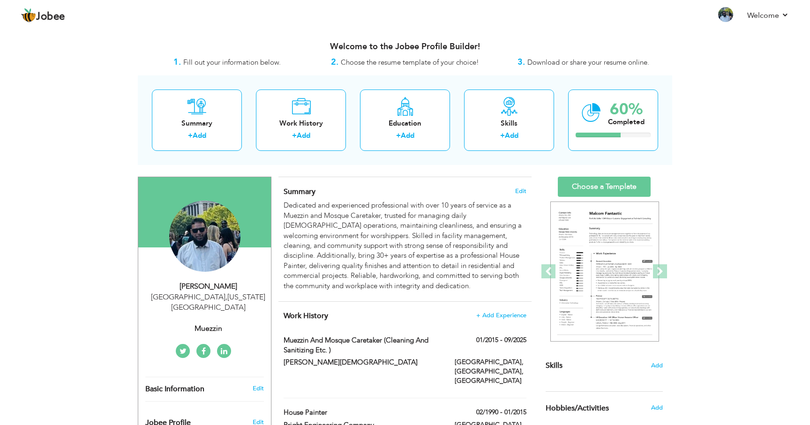
scroll to position [0, 0]
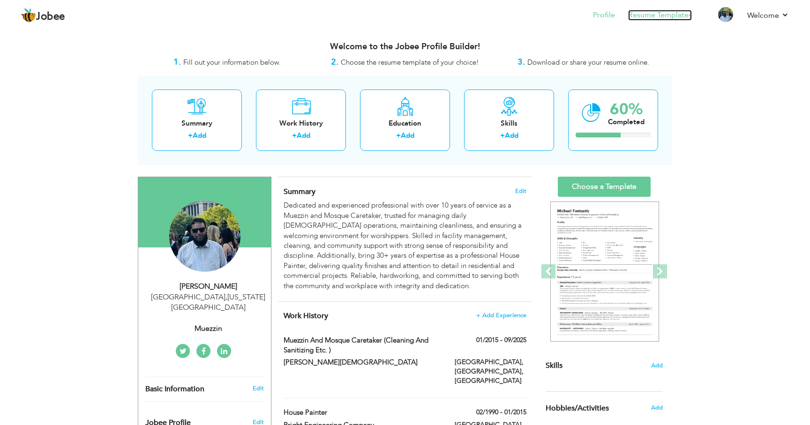
click at [664, 15] on link "Resume Templates" at bounding box center [660, 15] width 64 height 11
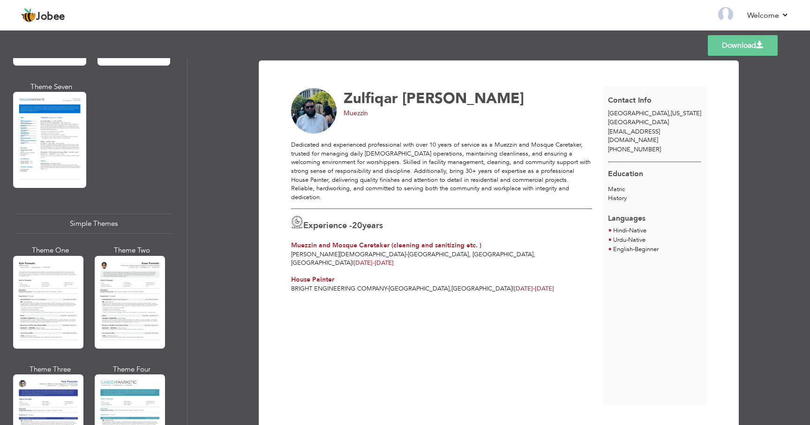
scroll to position [1544, 0]
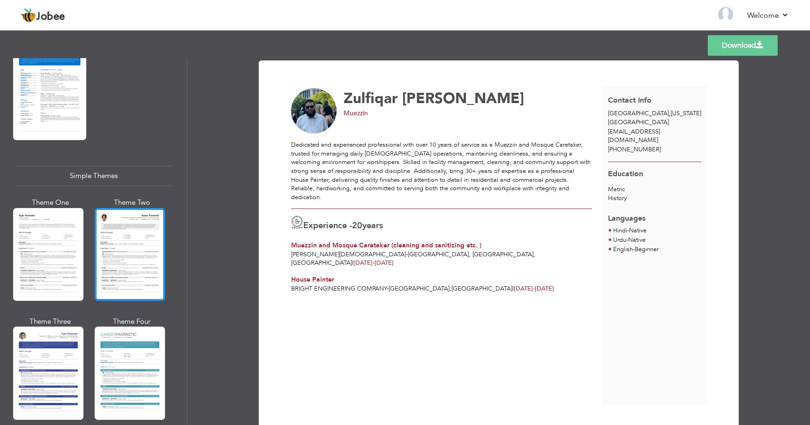
click at [145, 221] on div at bounding box center [130, 254] width 70 height 93
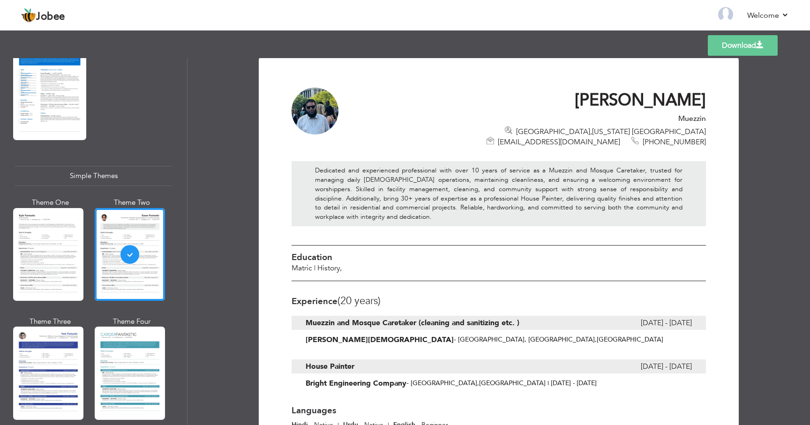
scroll to position [0, 0]
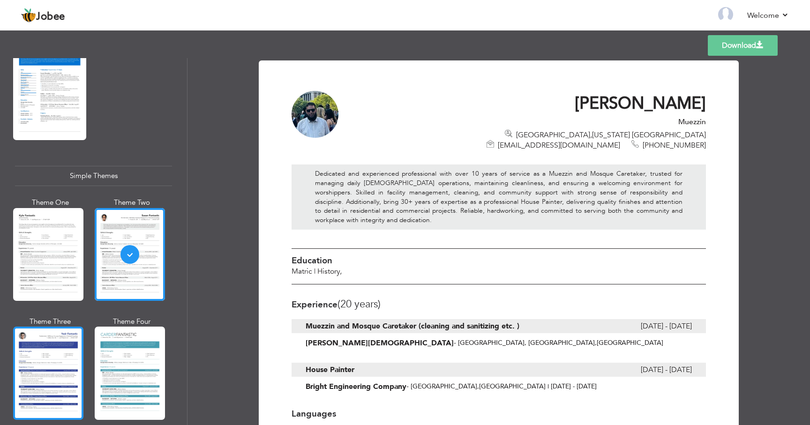
click at [52, 361] on div at bounding box center [48, 373] width 70 height 93
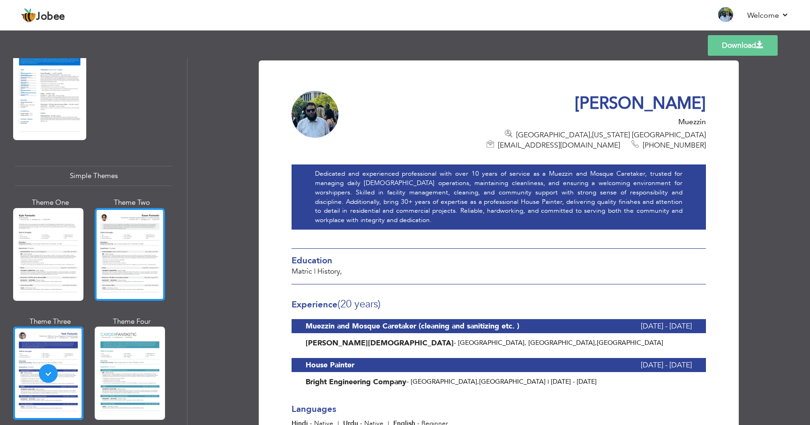
click at [129, 237] on div at bounding box center [130, 254] width 70 height 93
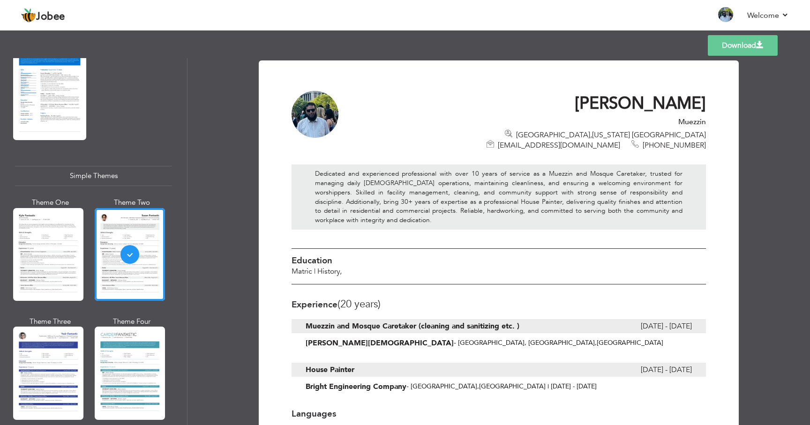
click at [741, 50] on link "Download" at bounding box center [743, 45] width 70 height 21
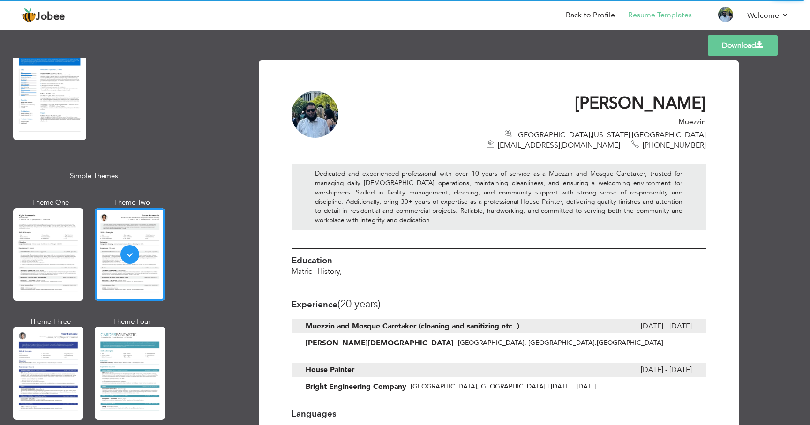
click at [738, 47] on link "Download" at bounding box center [743, 45] width 70 height 21
click at [743, 47] on link "Download" at bounding box center [743, 45] width 70 height 21
